Goal: Check status: Check status

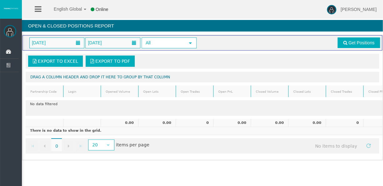
scroll to position [0, 31]
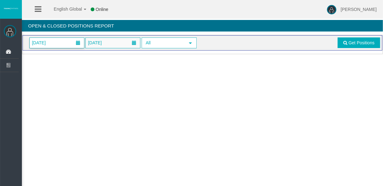
click at [74, 40] on span at bounding box center [77, 43] width 11 height 10
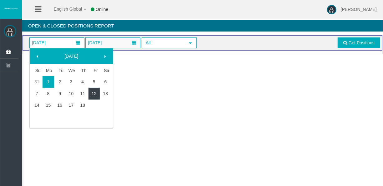
click at [87, 102] on link "18" at bounding box center [83, 105] width 12 height 11
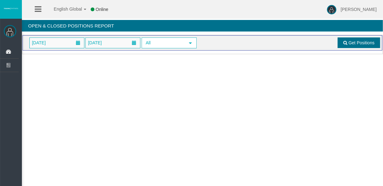
click at [341, 40] on link "Get Positions" at bounding box center [358, 42] width 42 height 11
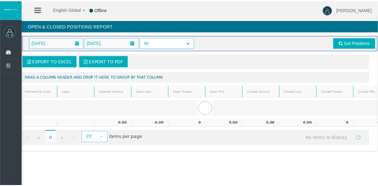
scroll to position [0, 31]
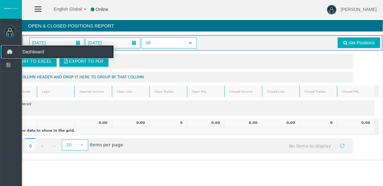
click at [11, 48] on icon at bounding box center [9, 51] width 17 height 13
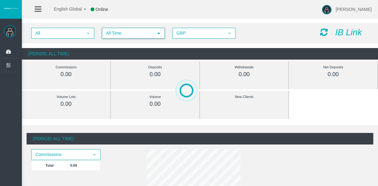
drag, startPoint x: 115, startPoint y: 36, endPoint x: 114, endPoint y: 44, distance: 8.5
click at [115, 36] on span "All Time" at bounding box center [127, 33] width 51 height 10
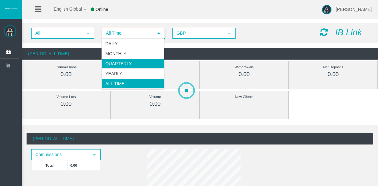
click at [113, 50] on li "Monthly" at bounding box center [133, 54] width 62 height 10
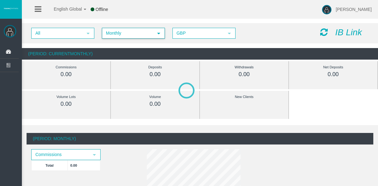
click at [110, 40] on div "All select Monthly select 1 GBP select GBP IB Link" at bounding box center [200, 33] width 356 height 20
drag, startPoint x: 113, startPoint y: 29, endPoint x: 112, endPoint y: 37, distance: 8.8
click at [113, 29] on span "Monthly" at bounding box center [127, 33] width 51 height 10
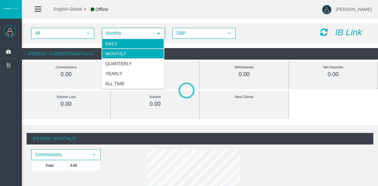
click at [113, 41] on li "Daily" at bounding box center [133, 44] width 62 height 10
